Goal: Transaction & Acquisition: Purchase product/service

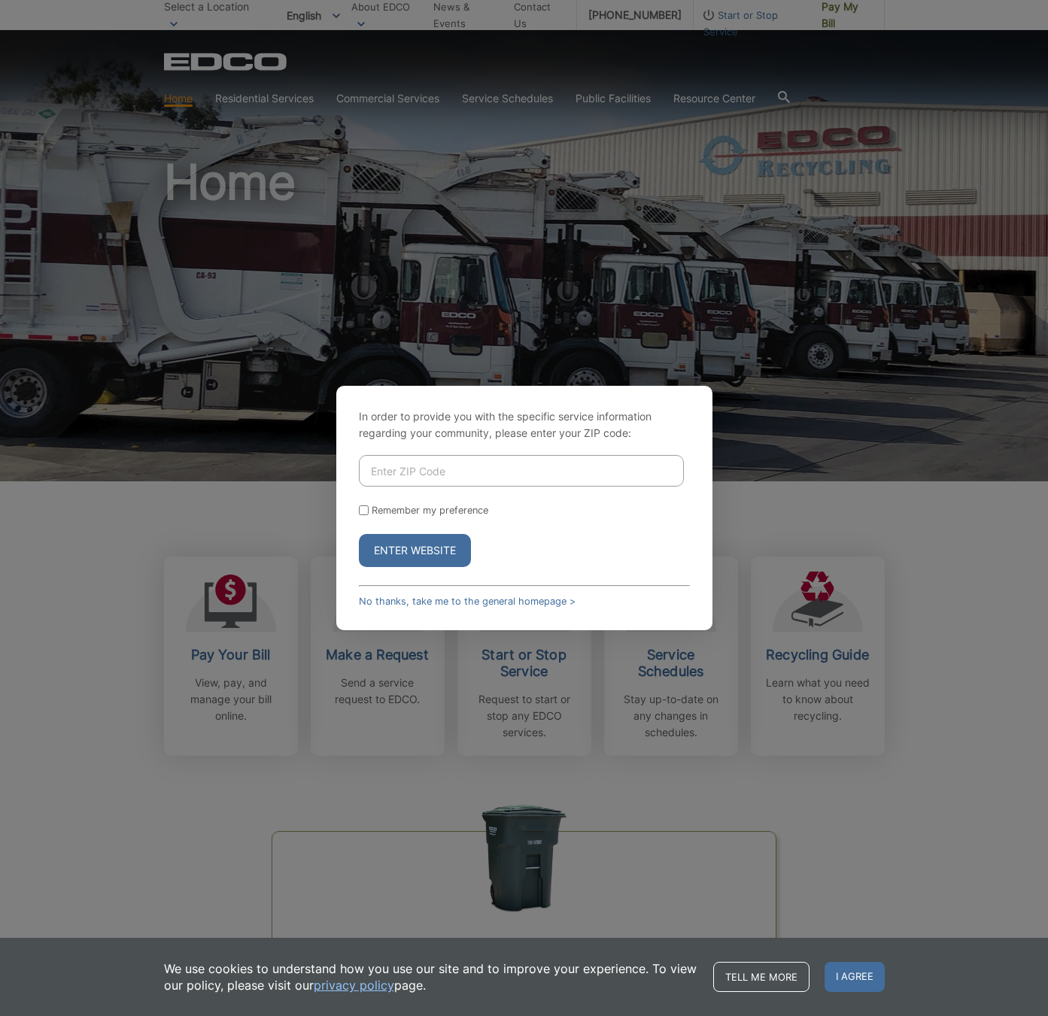
click at [433, 469] on input "Enter ZIP Code" at bounding box center [521, 471] width 325 height 32
type input "92020"
click at [427, 557] on button "Enter Website" at bounding box center [415, 550] width 112 height 33
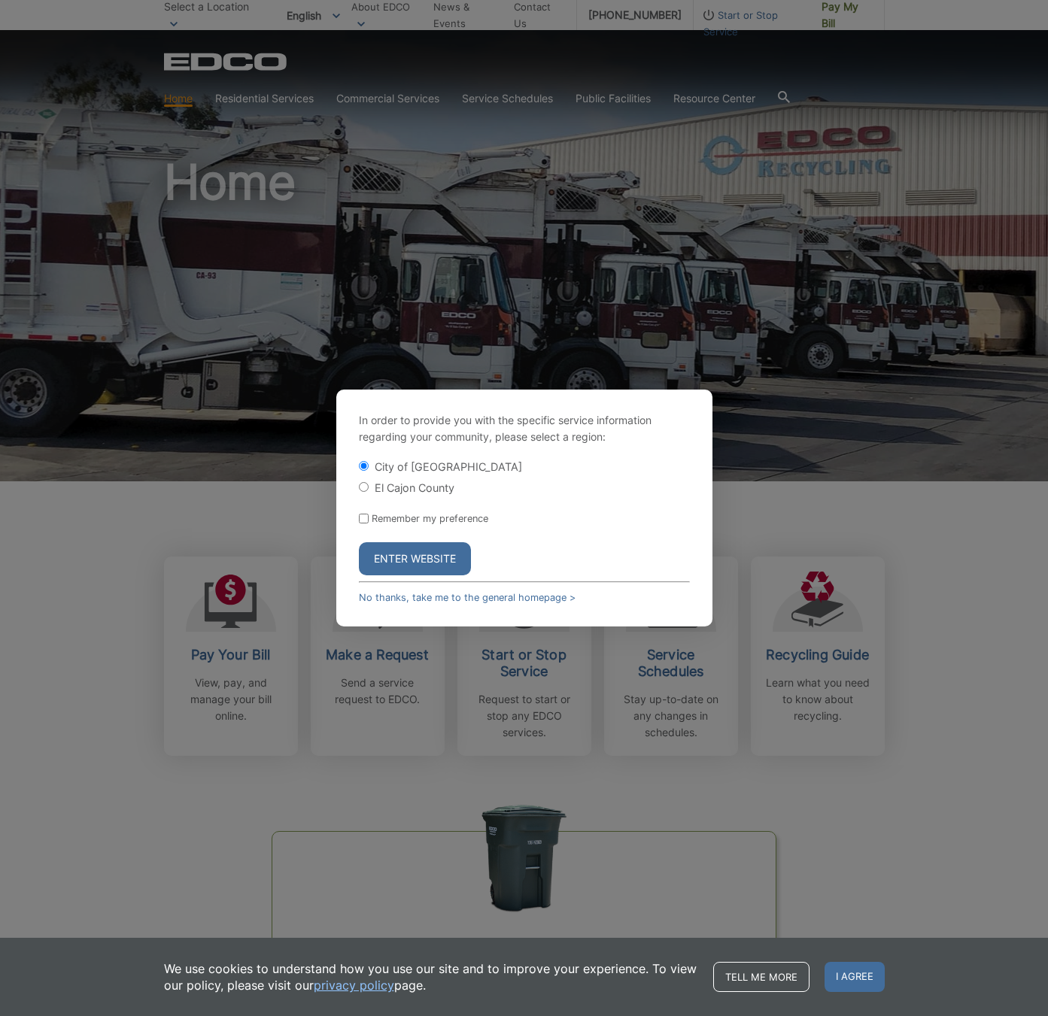
click at [366, 488] on input "El Cajon County" at bounding box center [364, 487] width 10 height 10
radio input "true"
click at [417, 554] on button "Enter Website" at bounding box center [415, 558] width 112 height 33
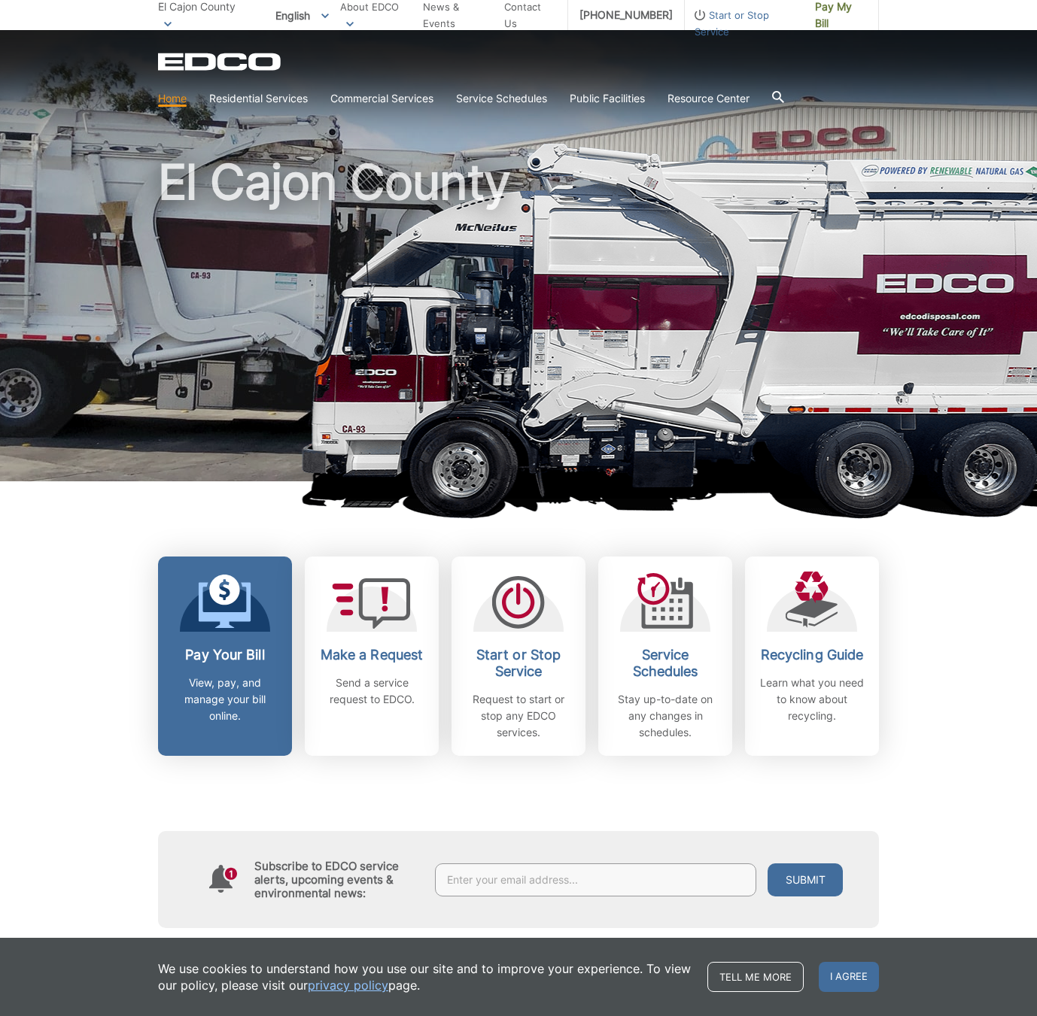
click at [233, 618] on icon at bounding box center [225, 605] width 53 height 46
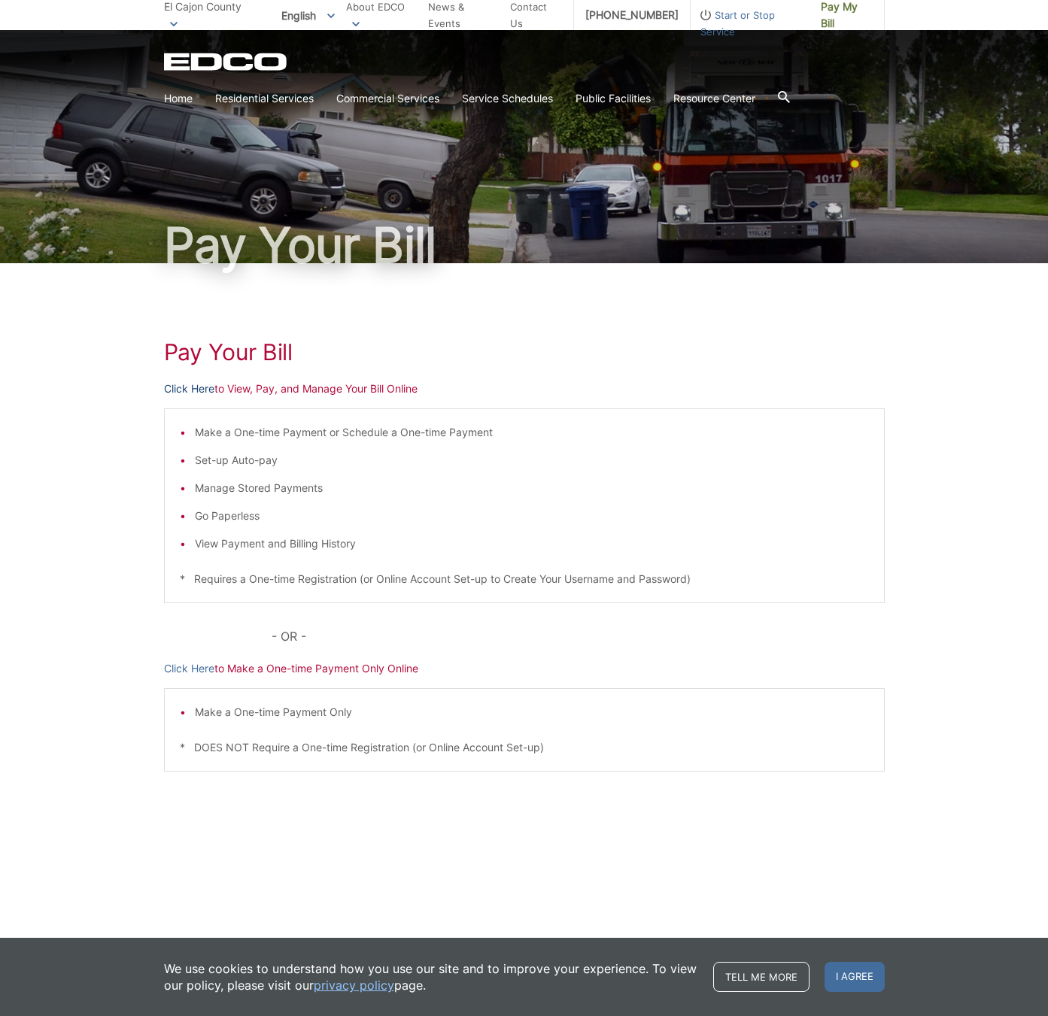
click at [200, 388] on link "Click Here" at bounding box center [189, 389] width 50 height 17
click at [199, 670] on link "Click Here" at bounding box center [189, 669] width 50 height 17
